Goal: Transaction & Acquisition: Obtain resource

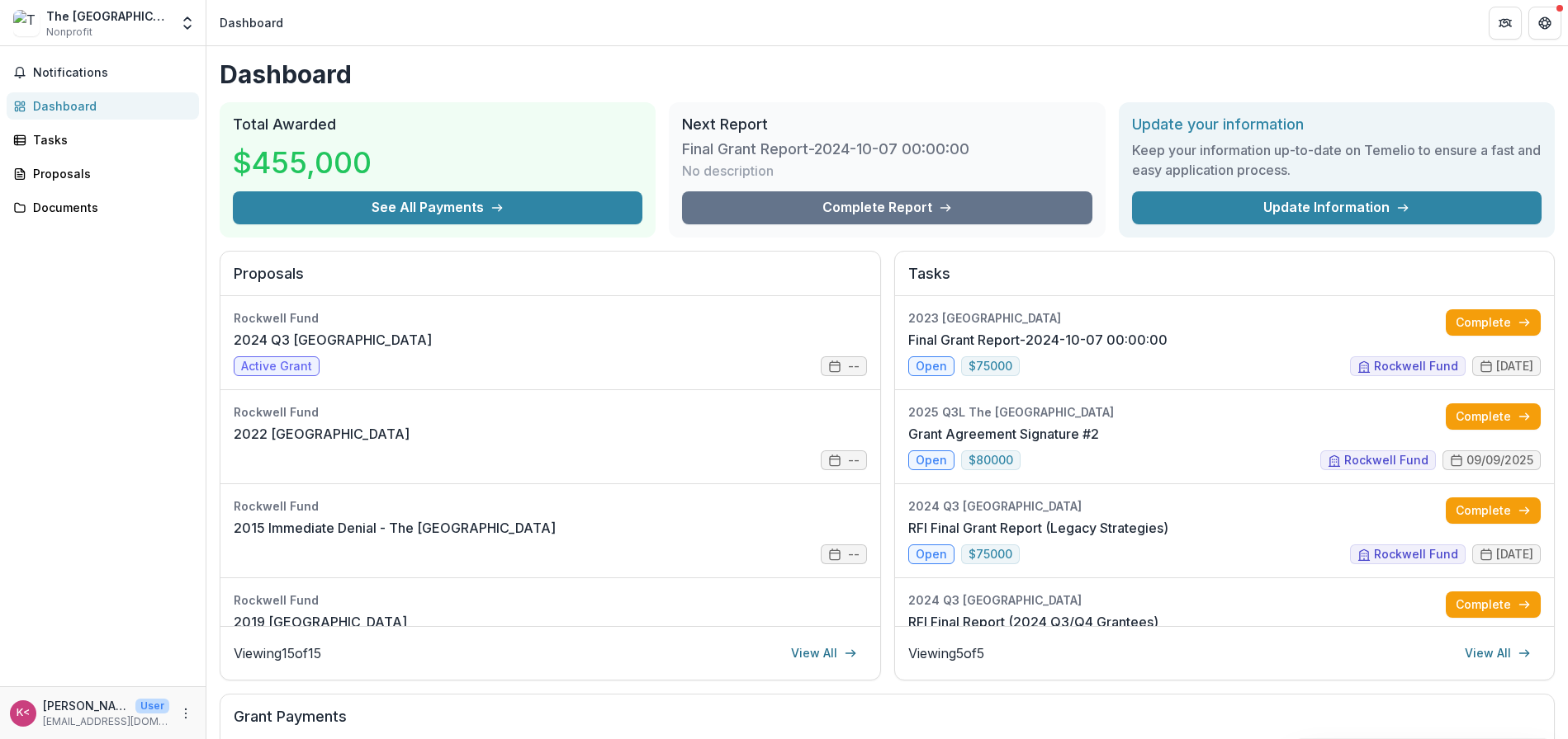
drag, startPoint x: 1148, startPoint y: 437, endPoint x: 987, endPoint y: 52, distance: 417.3
click at [1098, 437] on link "Grant Agreement Signature #2" at bounding box center [1003, 433] width 191 height 20
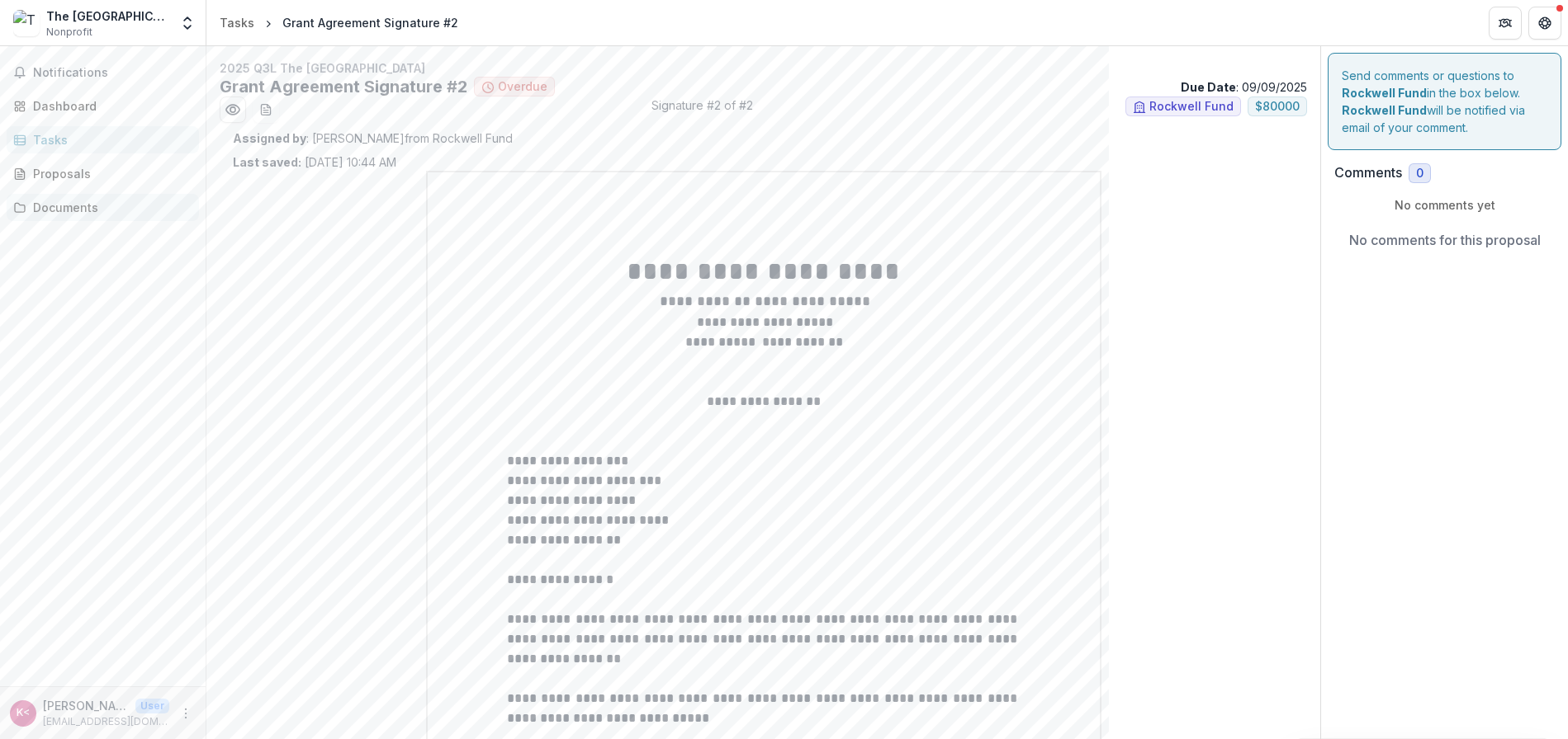
click at [70, 215] on div "Documents" at bounding box center [110, 208] width 152 height 17
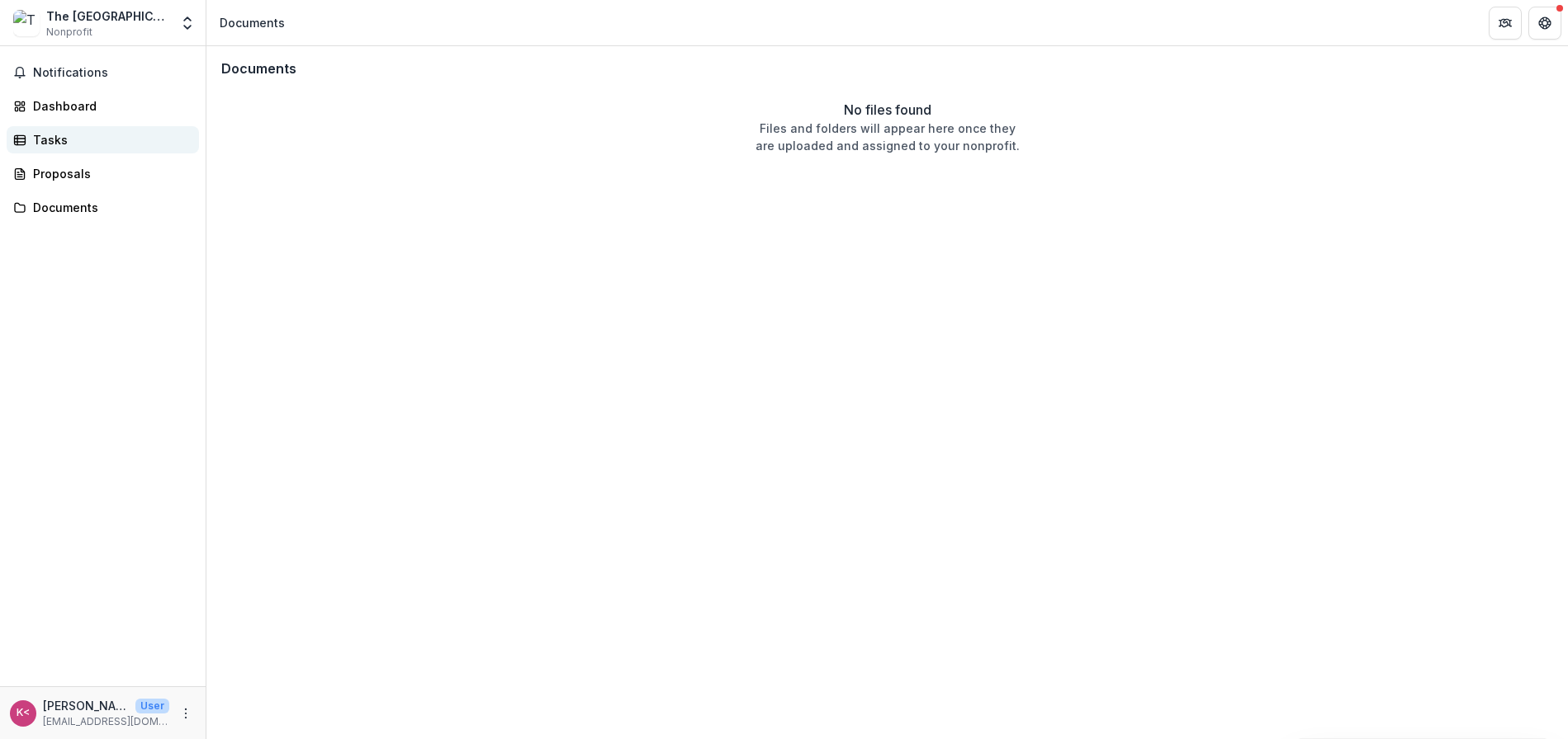
click at [47, 133] on div "Tasks" at bounding box center [110, 140] width 152 height 17
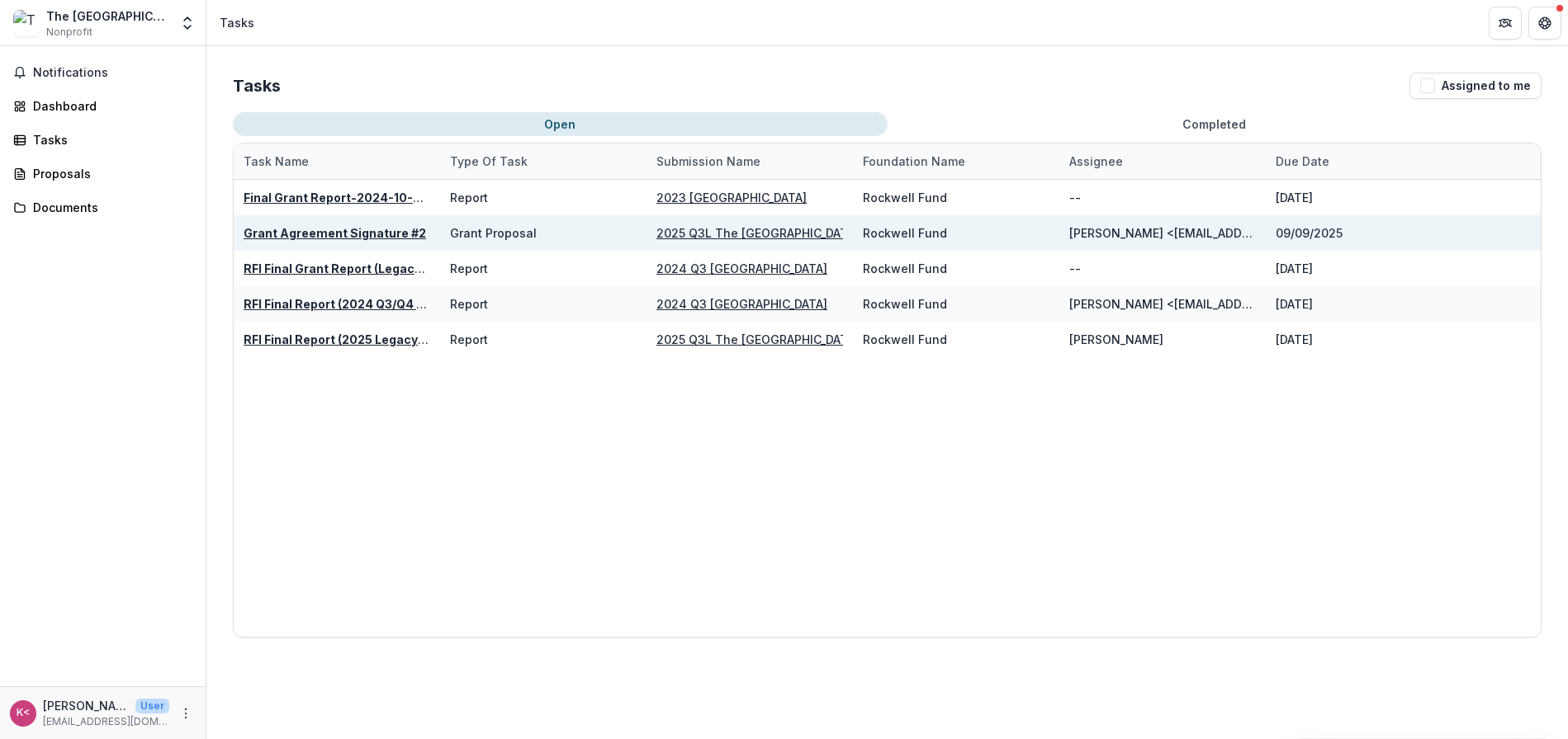
click at [332, 233] on u "Grant Agreement Signature #2" at bounding box center [335, 232] width 183 height 14
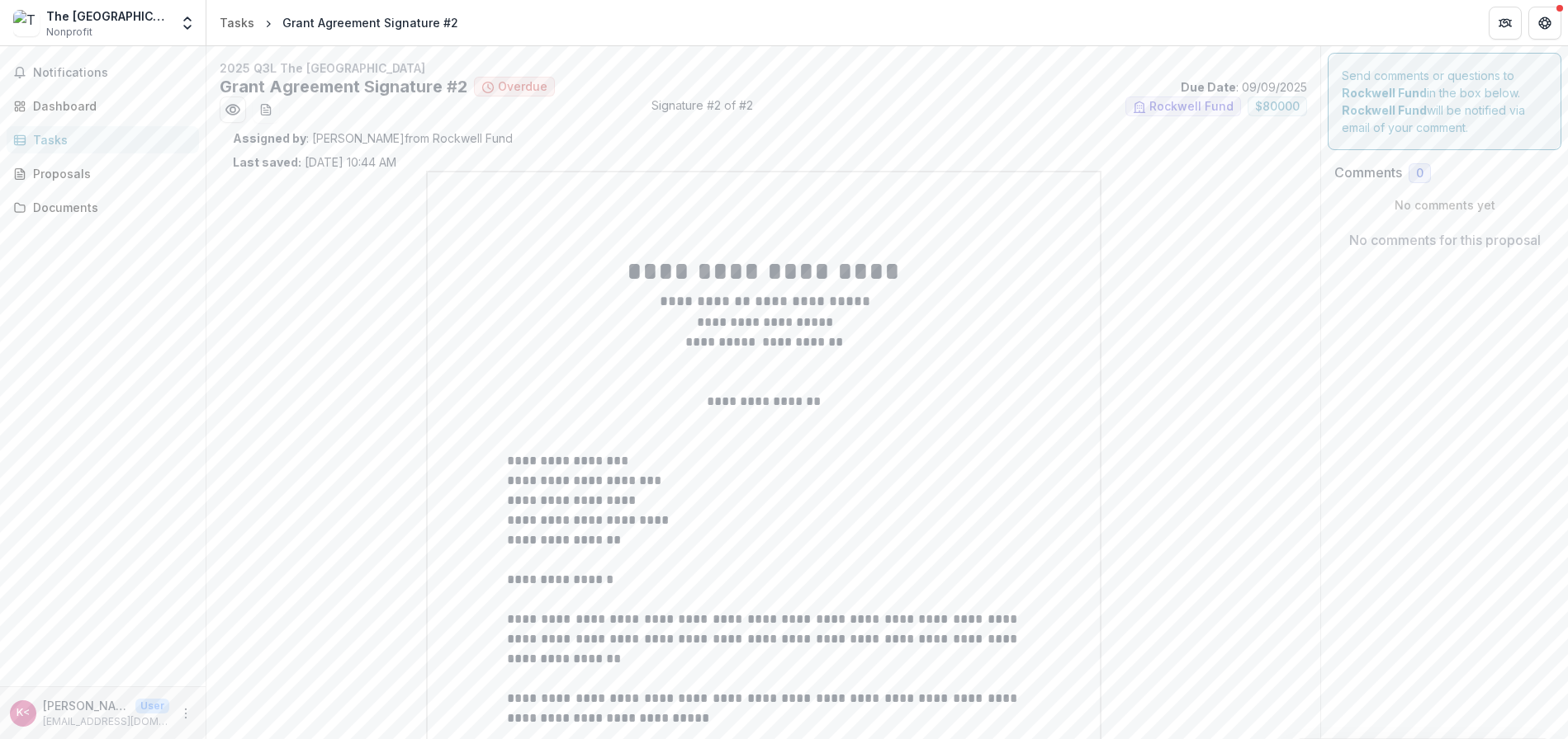
drag, startPoint x: 955, startPoint y: 335, endPoint x: 1196, endPoint y: 380, distance: 245.2
drag, startPoint x: 956, startPoint y: 319, endPoint x: 263, endPoint y: 275, distance: 694.4
drag, startPoint x: 263, startPoint y: 275, endPoint x: 265, endPoint y: 110, distance: 165.0
click at [265, 110] on line "download-word-button" at bounding box center [265, 110] width 5 height 0
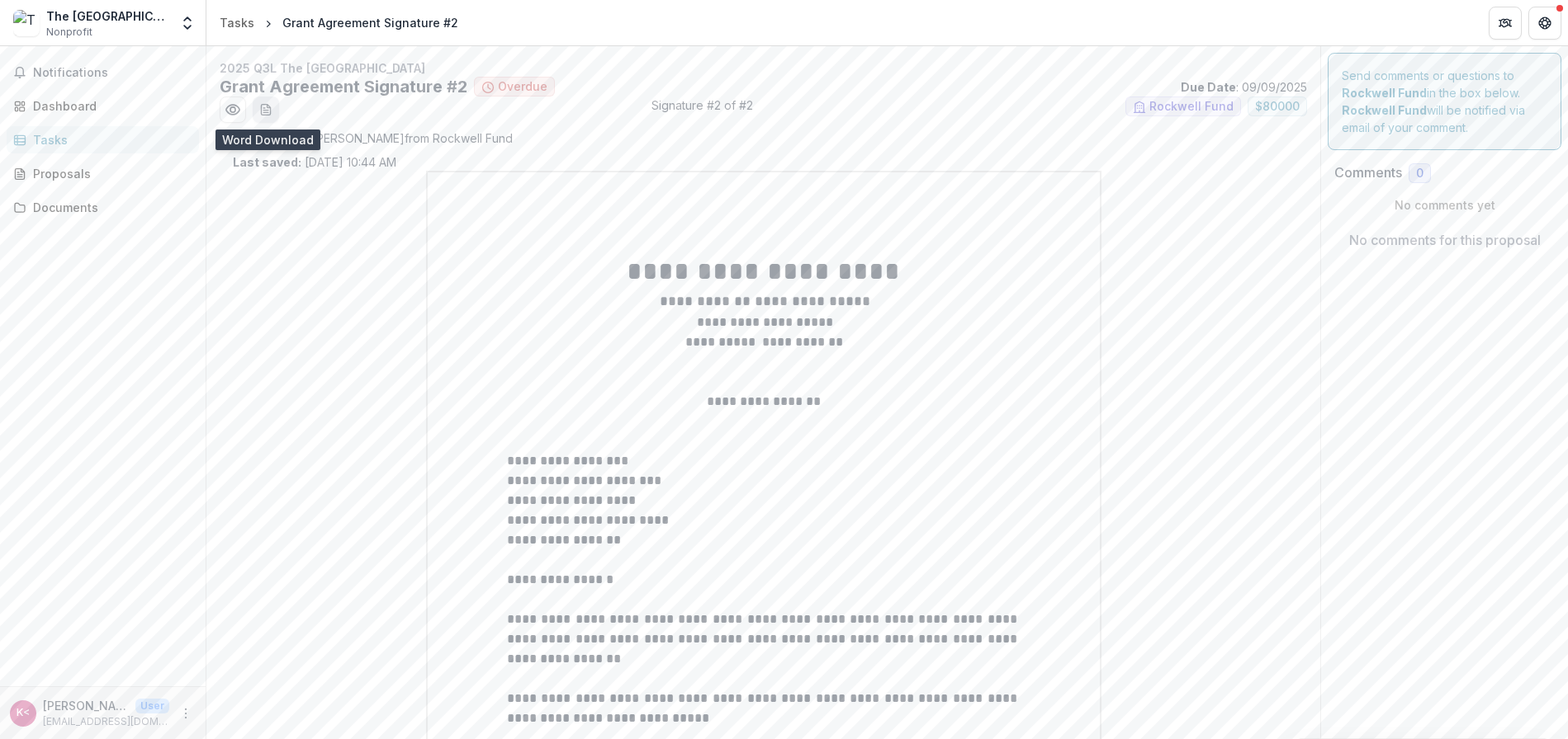
click at [269, 114] on icon "download-word-button" at bounding box center [266, 110] width 13 height 13
